Goal: Information Seeking & Learning: Find specific fact

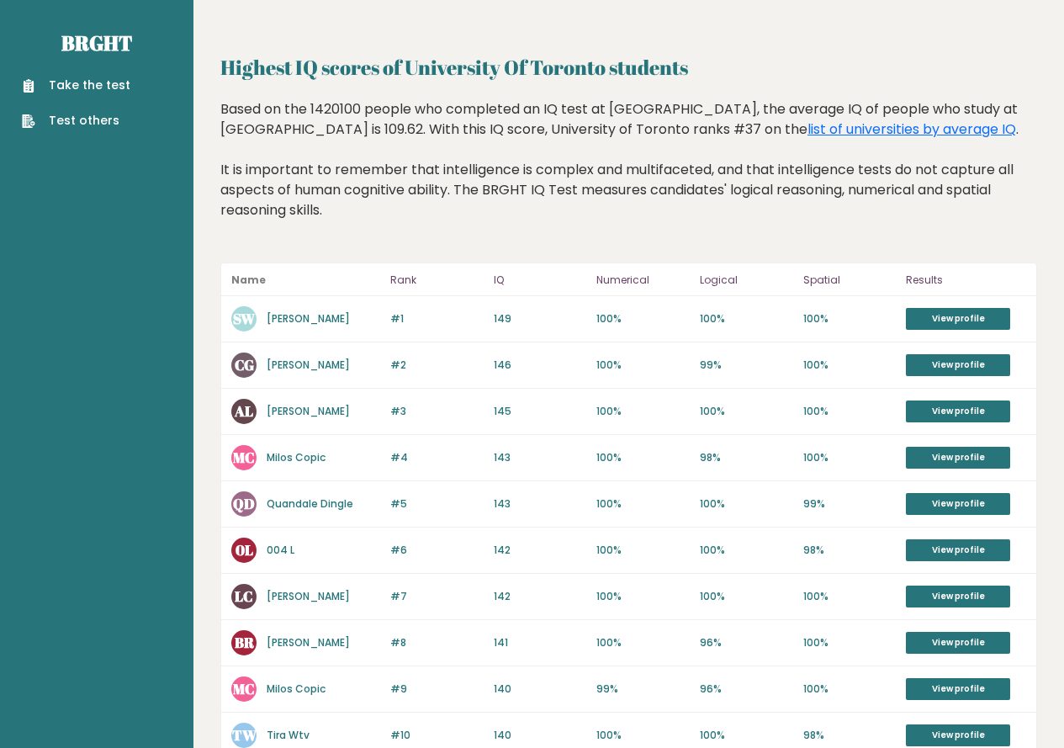
drag, startPoint x: 228, startPoint y: 320, endPoint x: 344, endPoint y: 320, distance: 116.0
click at [344, 320] on div "#1 SW Shi [PERSON_NAME] 150 #1 149 100% 100% 100% View profile" at bounding box center [628, 319] width 815 height 46
click at [357, 315] on div "SW Shi [PERSON_NAME]" at bounding box center [305, 318] width 149 height 25
drag, startPoint x: 357, startPoint y: 315, endPoint x: 277, endPoint y: 324, distance: 81.2
click at [277, 324] on div "SW Shi [PERSON_NAME]" at bounding box center [305, 318] width 149 height 25
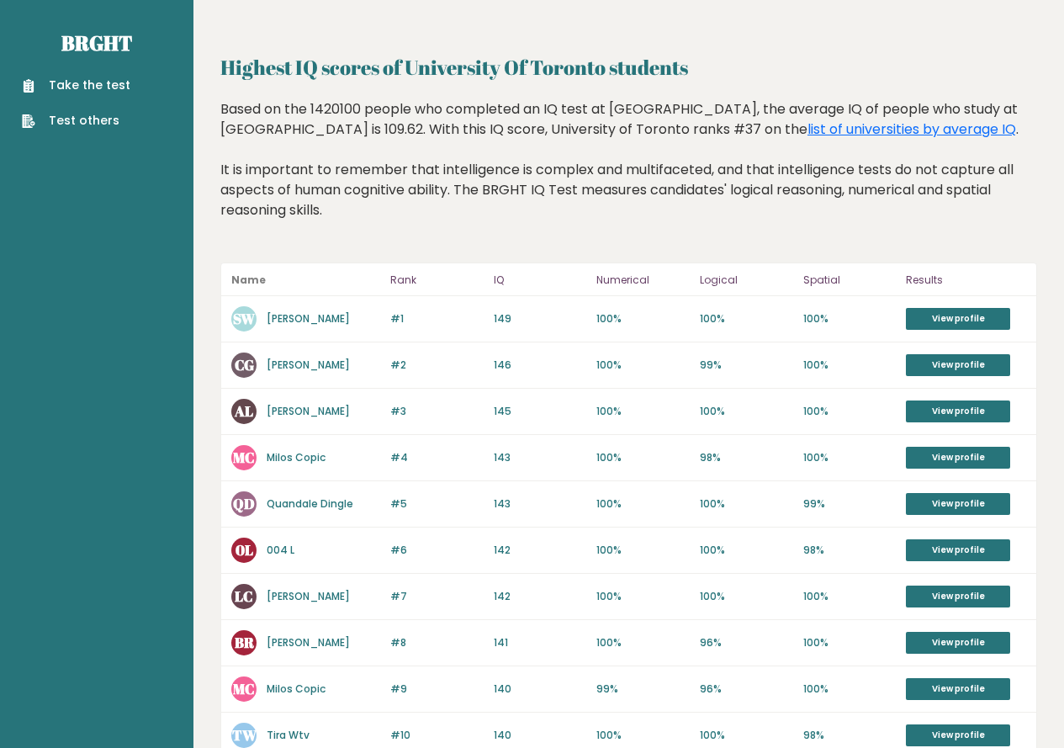
click at [876, 185] on div "Based on the 1420100 people who completed an IQ test at [GEOGRAPHIC_DATA], the …" at bounding box center [628, 172] width 816 height 146
drag, startPoint x: 504, startPoint y: 321, endPoint x: 481, endPoint y: 318, distance: 23.0
click at [479, 320] on p "#1" at bounding box center [436, 318] width 93 height 15
click at [492, 314] on div "#1 SW [PERSON_NAME] 6767676767 #1 149 100% 100% 100% View profile" at bounding box center [628, 319] width 815 height 46
click at [494, 314] on p "149" at bounding box center [540, 318] width 93 height 15
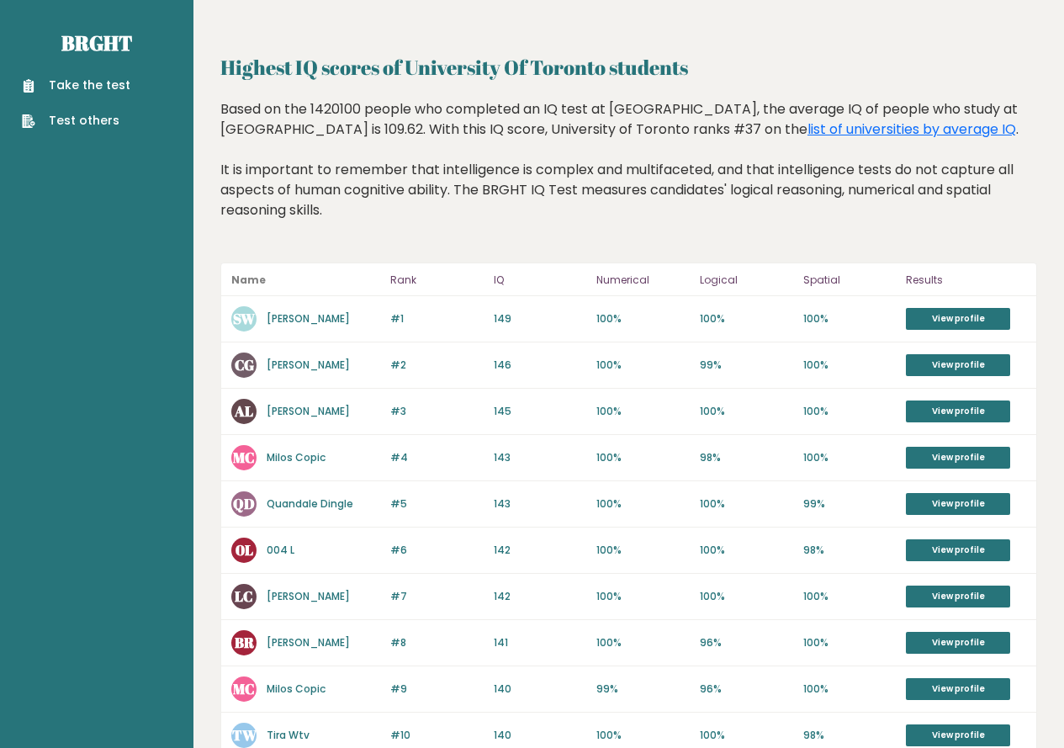
click at [496, 315] on p "149" at bounding box center [540, 318] width 93 height 15
click at [243, 319] on text "SW" at bounding box center [244, 318] width 23 height 19
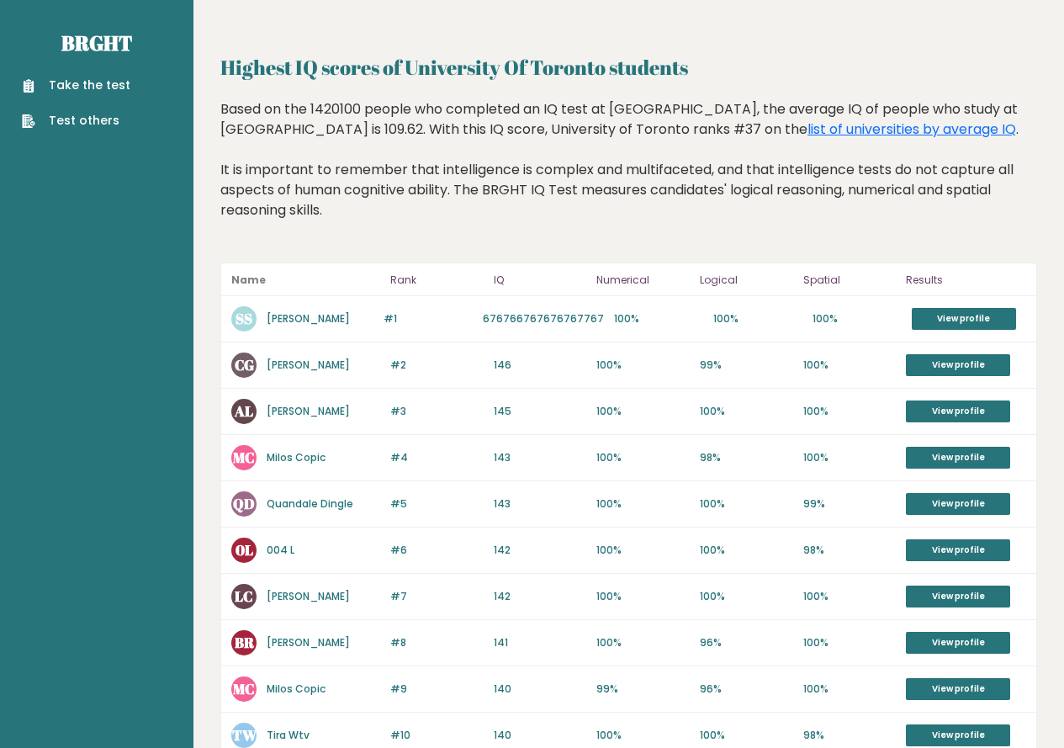
click at [998, 137] on div "Based on the 1420100 people who completed an IQ test at [GEOGRAPHIC_DATA], the …" at bounding box center [628, 172] width 816 height 146
